Goal: Navigation & Orientation: Find specific page/section

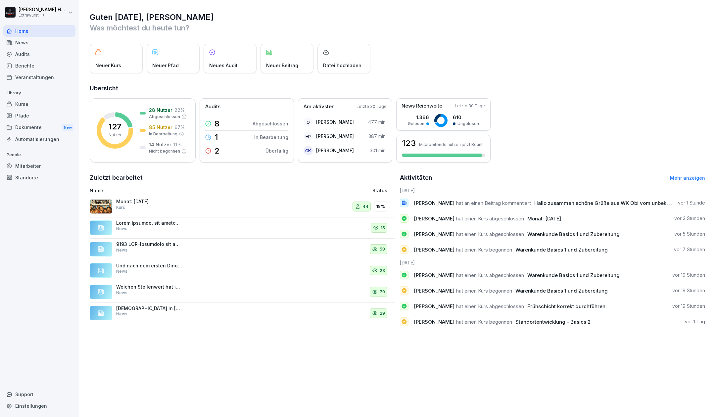
click at [23, 29] on div "Home" at bounding box center [39, 31] width 72 height 12
click at [28, 11] on html "[PERSON_NAME] Extrawurst :-) Home News Audits Berichte Veranstaltungen Library …" at bounding box center [357, 208] width 715 height 417
click at [19, 42] on div "News" at bounding box center [39, 43] width 72 height 12
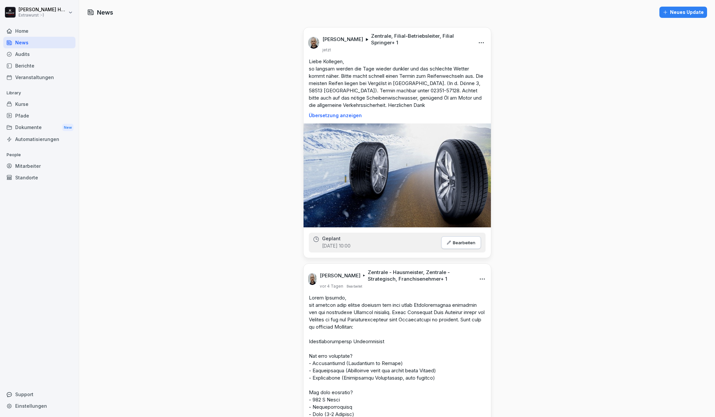
click at [23, 29] on div "Home" at bounding box center [39, 31] width 72 height 12
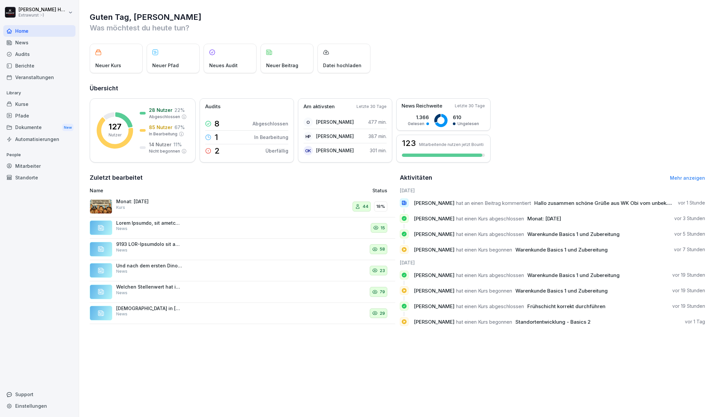
click at [687, 180] on div "Aktivitäten Mehr anzeigen" at bounding box center [553, 177] width 306 height 9
click at [675, 174] on div "Aktivitäten Mehr anzeigen" at bounding box center [553, 177] width 306 height 9
click at [673, 177] on link "Mehr anzeigen" at bounding box center [687, 178] width 35 height 6
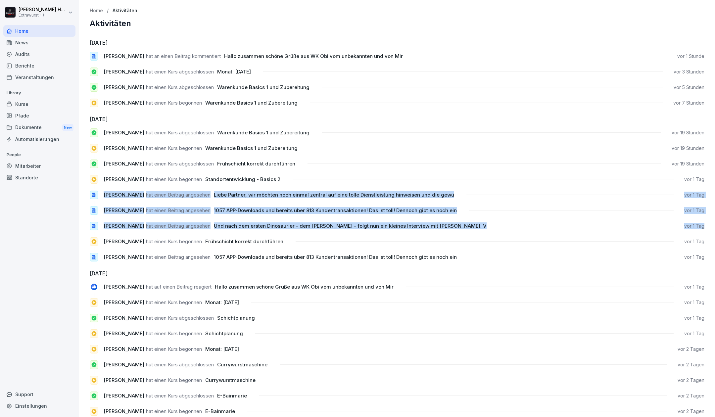
drag, startPoint x: 90, startPoint y: 194, endPoint x: 715, endPoint y: 225, distance: 625.2
click at [715, 225] on div "Home / Aktivitäten Aktivitäten [DATE] [PERSON_NAME] hat an einen Beitrag kommen…" at bounding box center [397, 208] width 636 height 417
